Goal: Transaction & Acquisition: Purchase product/service

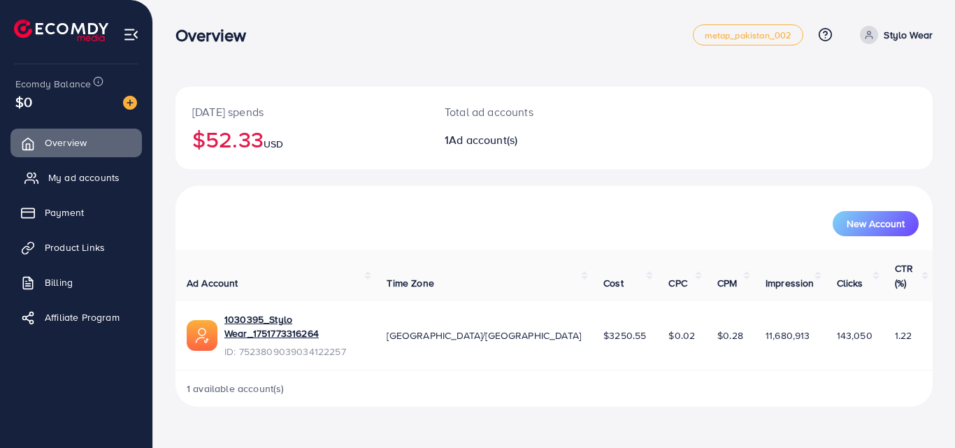
click at [82, 171] on span "My ad accounts" at bounding box center [83, 178] width 71 height 14
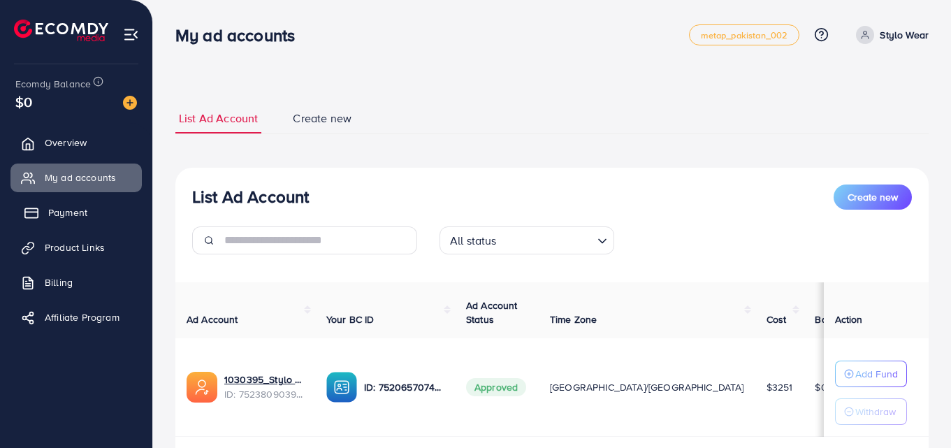
click at [54, 204] on link "Payment" at bounding box center [75, 212] width 131 height 28
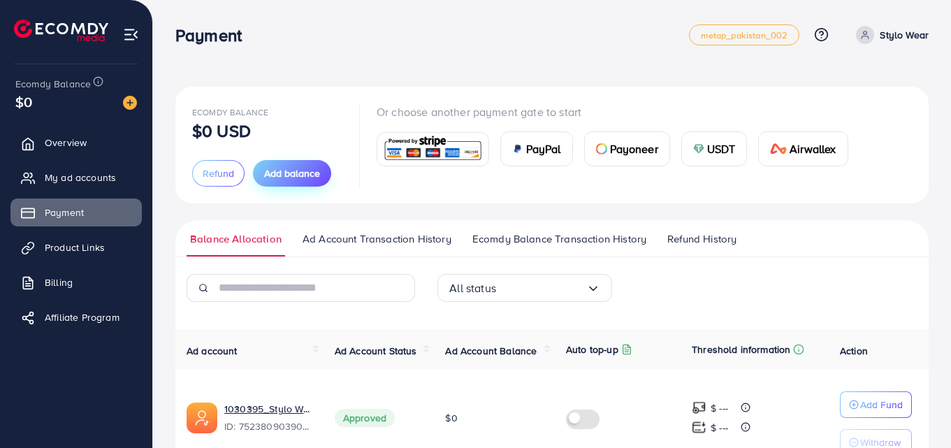
click at [266, 183] on button "Add balance" at bounding box center [292, 173] width 78 height 27
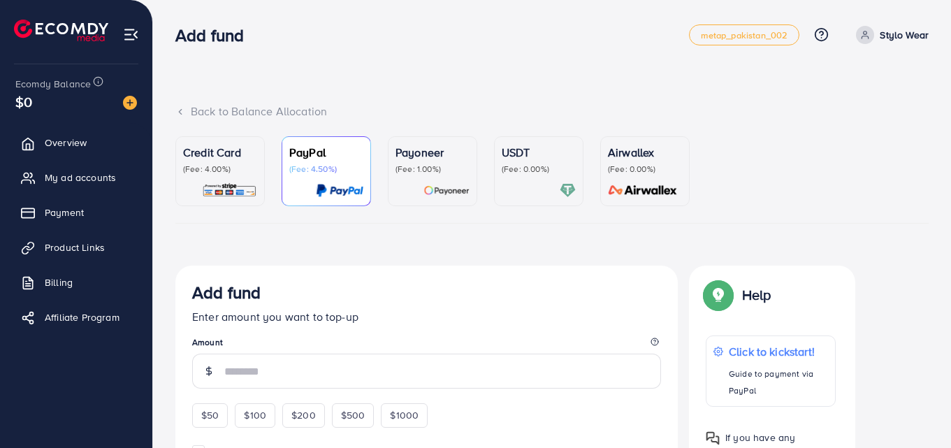
click at [228, 169] on p "(Fee: 4.00%)" at bounding box center [220, 169] width 74 height 11
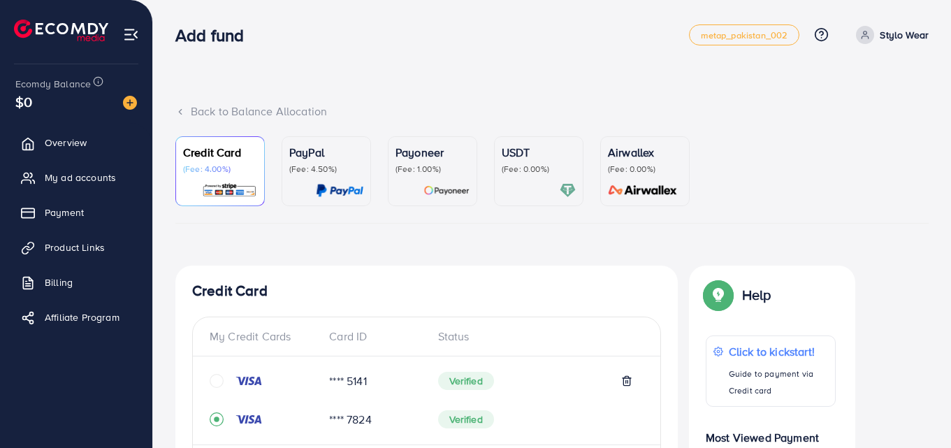
drag, startPoint x: 950, startPoint y: 80, endPoint x: 933, endPoint y: 103, distance: 29.5
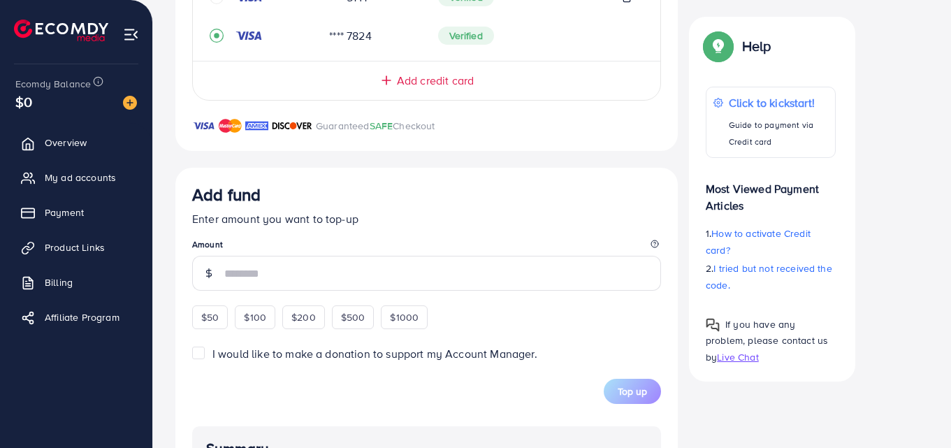
scroll to position [407, 0]
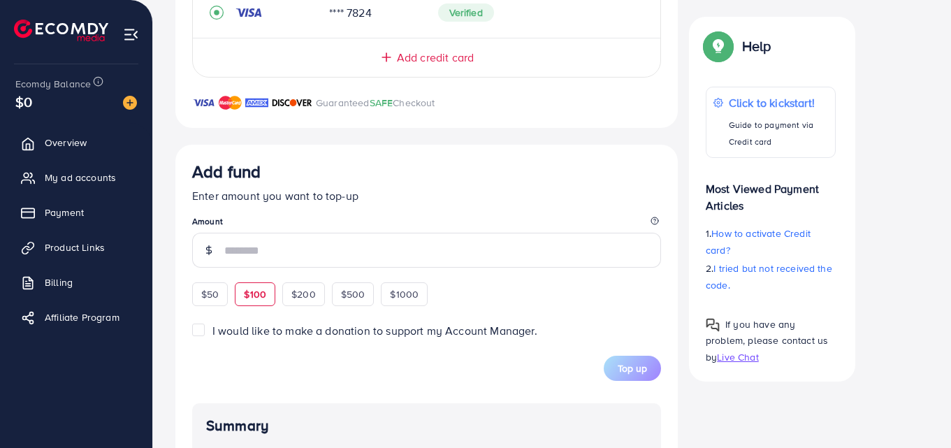
click at [263, 295] on span "$100" at bounding box center [255, 294] width 22 height 14
type input "***"
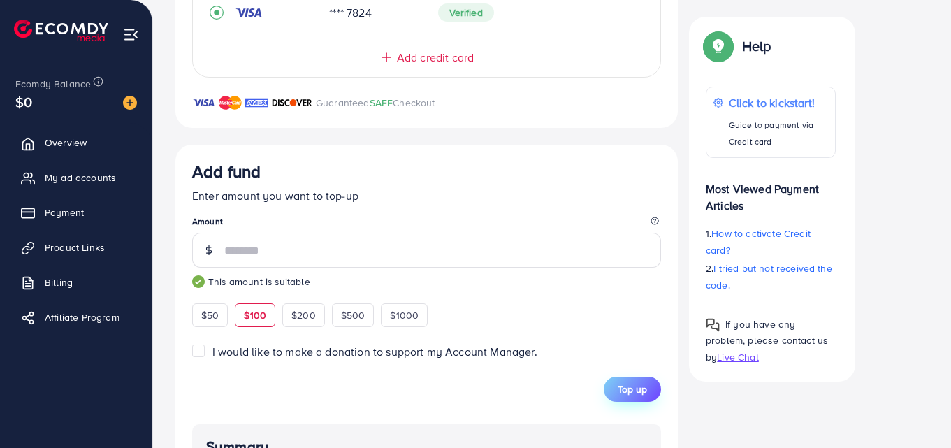
click at [630, 381] on button "Top up" at bounding box center [632, 389] width 57 height 25
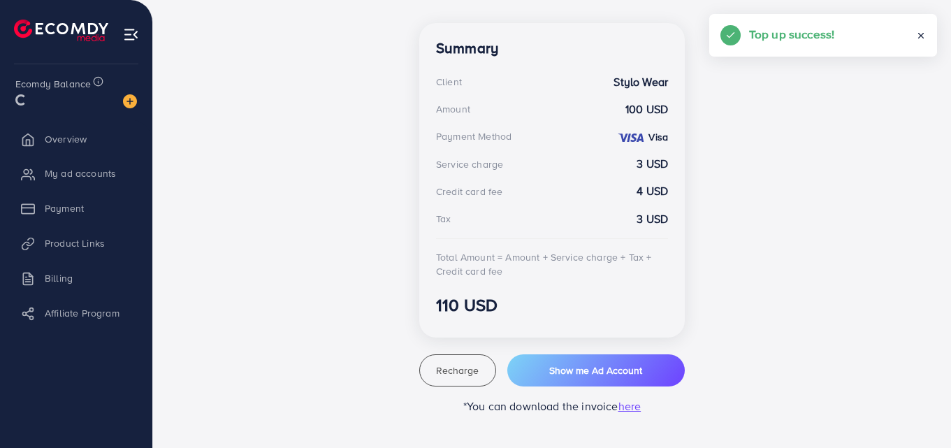
scroll to position [384, 0]
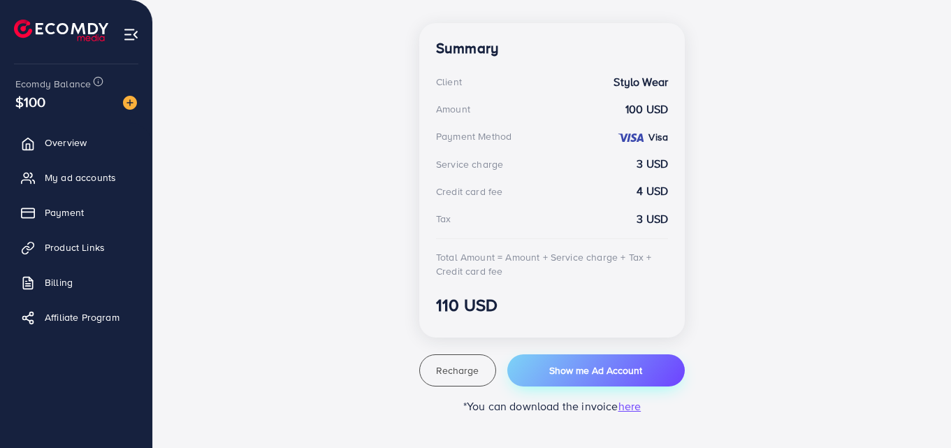
click at [559, 376] on span "Show me Ad Account" at bounding box center [595, 370] width 93 height 14
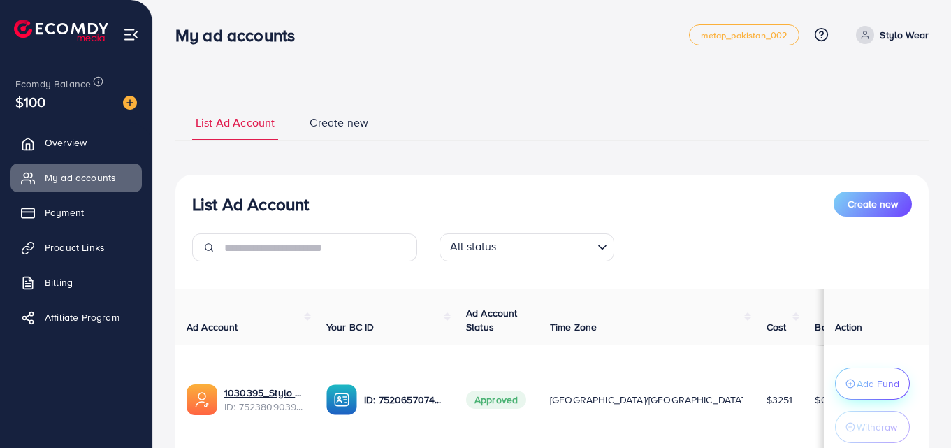
click at [867, 389] on p "Add Fund" at bounding box center [878, 383] width 43 height 17
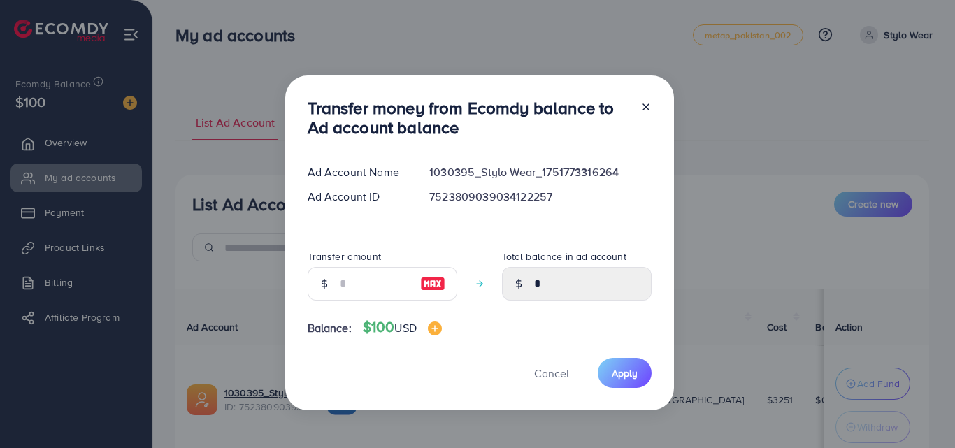
click at [428, 286] on img at bounding box center [432, 283] width 25 height 17
type input "***"
type input "******"
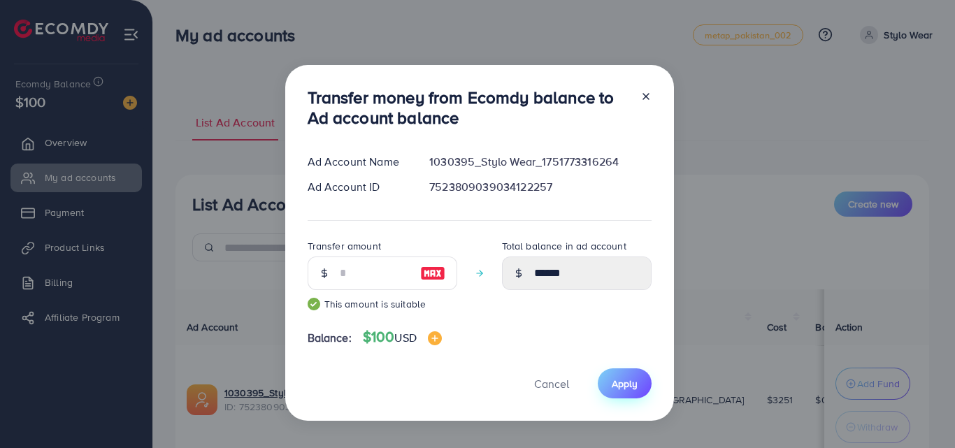
click at [617, 390] on span "Apply" at bounding box center [624, 384] width 26 height 14
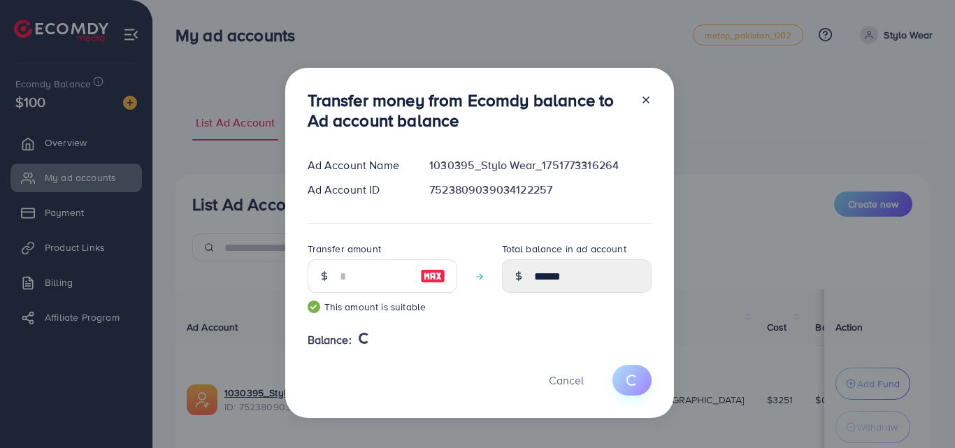
type input "*"
